Goal: Task Accomplishment & Management: Complete application form

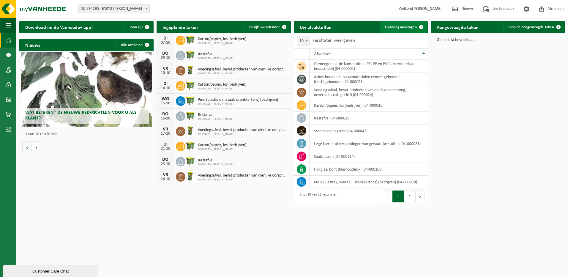
click at [407, 25] on span "Ophaling aanvragen" at bounding box center [401, 27] width 32 height 4
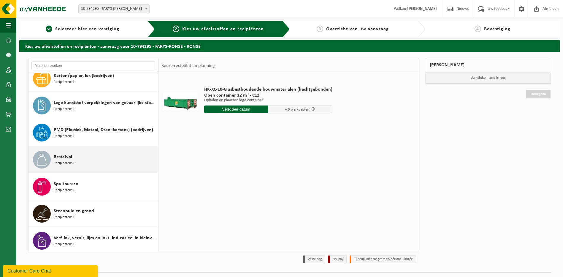
scroll to position [118, 0]
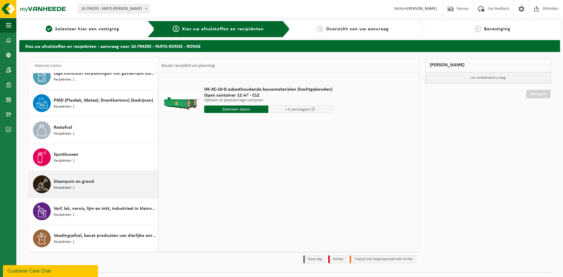
click at [101, 180] on div "Steenpuin en grond Recipiënten: 1" at bounding box center [105, 184] width 103 height 18
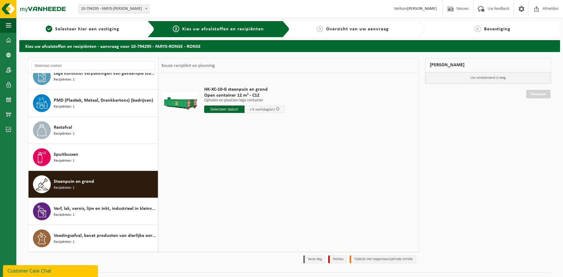
click at [227, 108] on input "text" at bounding box center [224, 108] width 40 height 7
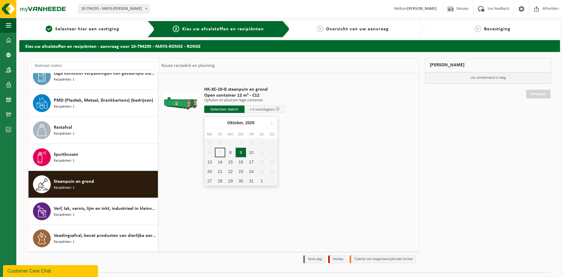
click at [240, 151] on div "9" at bounding box center [241, 153] width 10 height 10
type input "Van 2025-10-09"
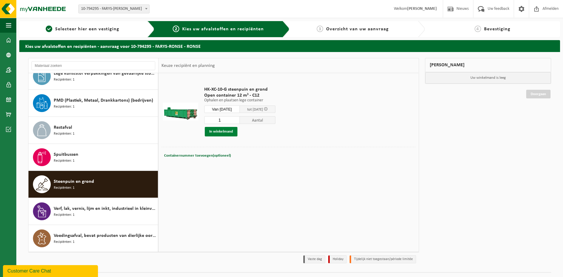
click at [228, 131] on button "In winkelmand" at bounding box center [221, 132] width 33 height 10
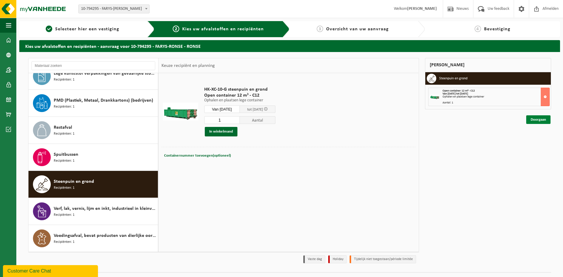
click at [539, 120] on link "Doorgaan" at bounding box center [539, 119] width 24 height 9
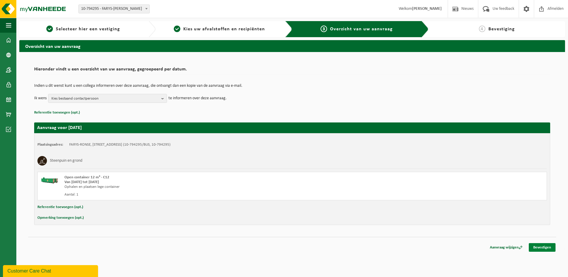
click at [542, 246] on link "Bevestigen" at bounding box center [542, 247] width 27 height 9
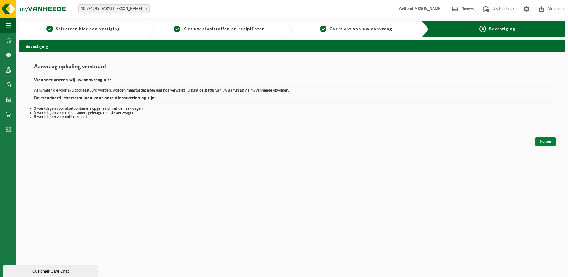
click at [552, 141] on link "Sluiten" at bounding box center [545, 141] width 20 height 9
